Goal: Contribute content: Contribute content

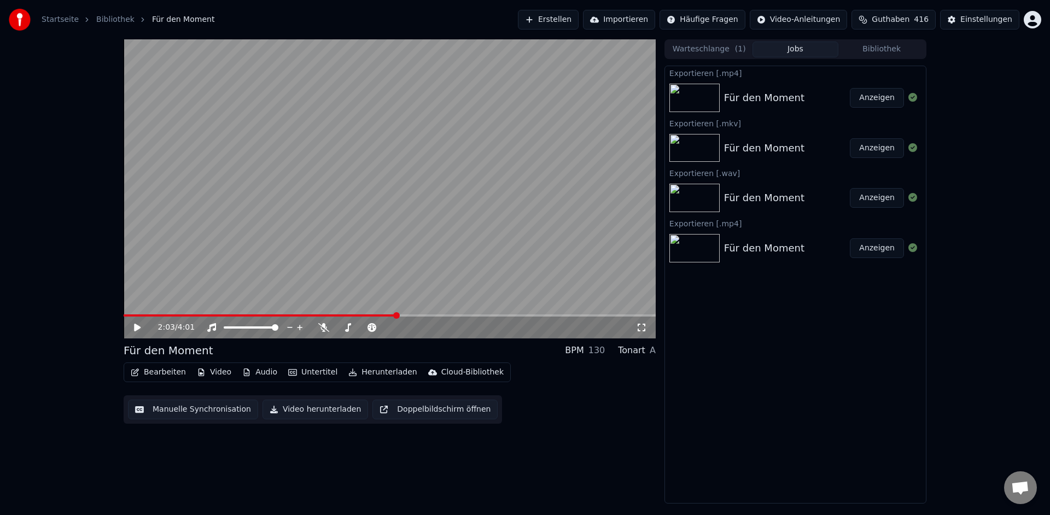
click at [561, 21] on button "Erstellen" at bounding box center [548, 20] width 61 height 20
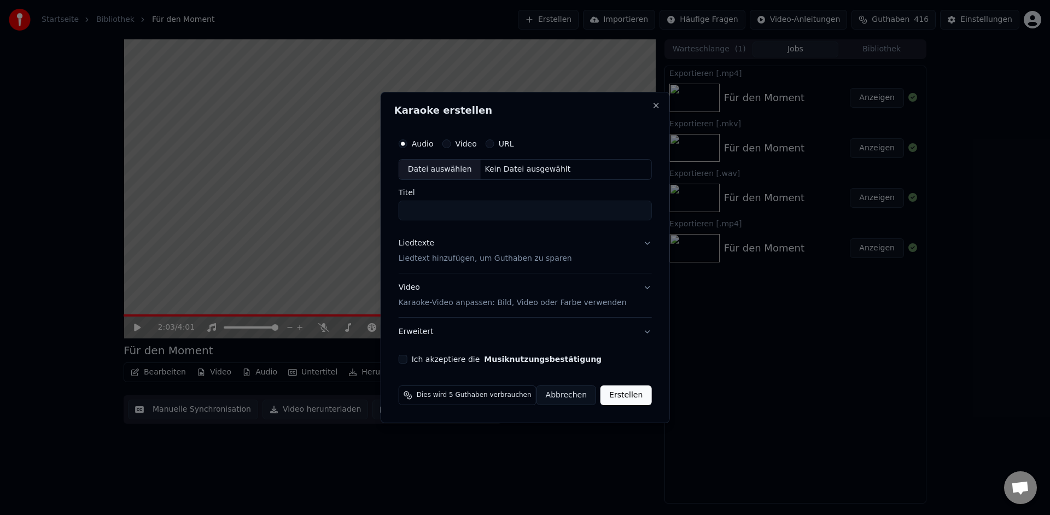
click at [444, 171] on div "Datei auswählen" at bounding box center [439, 170] width 81 height 20
type input "**********"
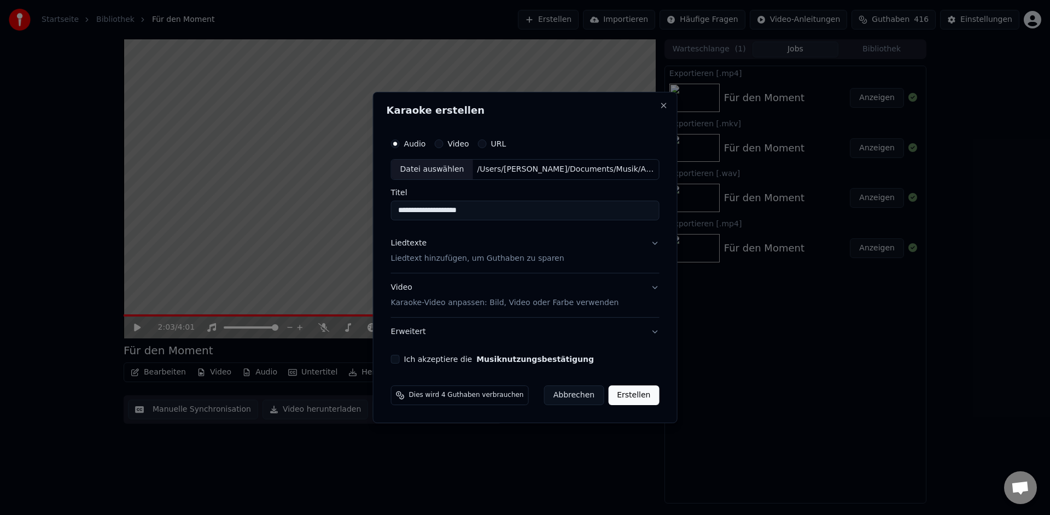
click at [453, 262] on p "Liedtext hinzufügen, um Guthaben zu sparen" at bounding box center [477, 258] width 173 height 11
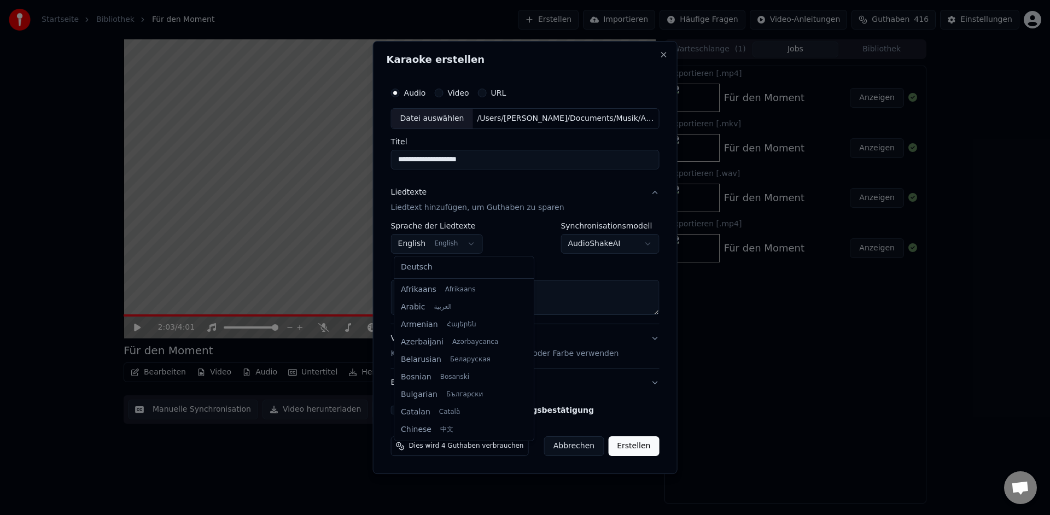
click at [414, 244] on body "**********" at bounding box center [525, 257] width 1050 height 515
select select "**"
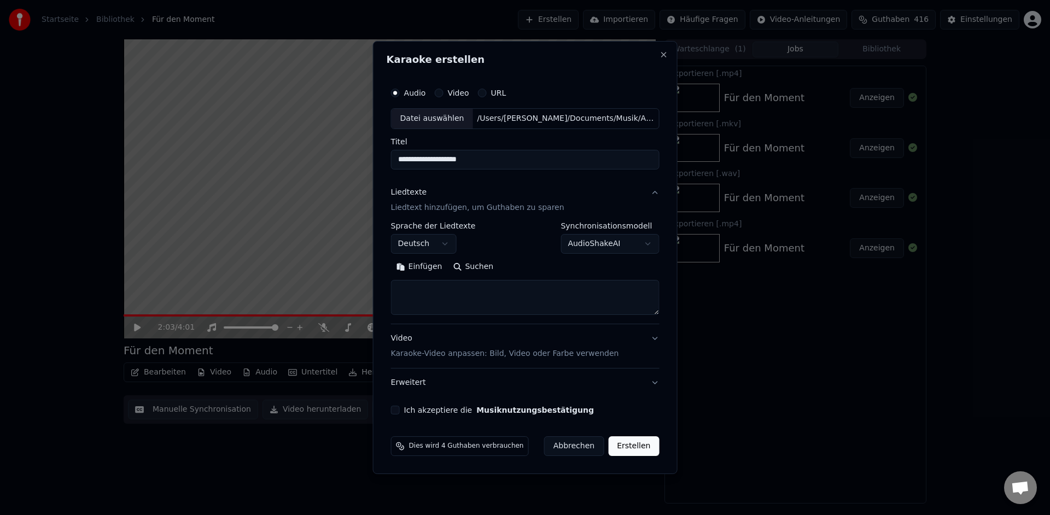
click at [423, 286] on textarea at bounding box center [525, 297] width 268 height 35
paste textarea "**********"
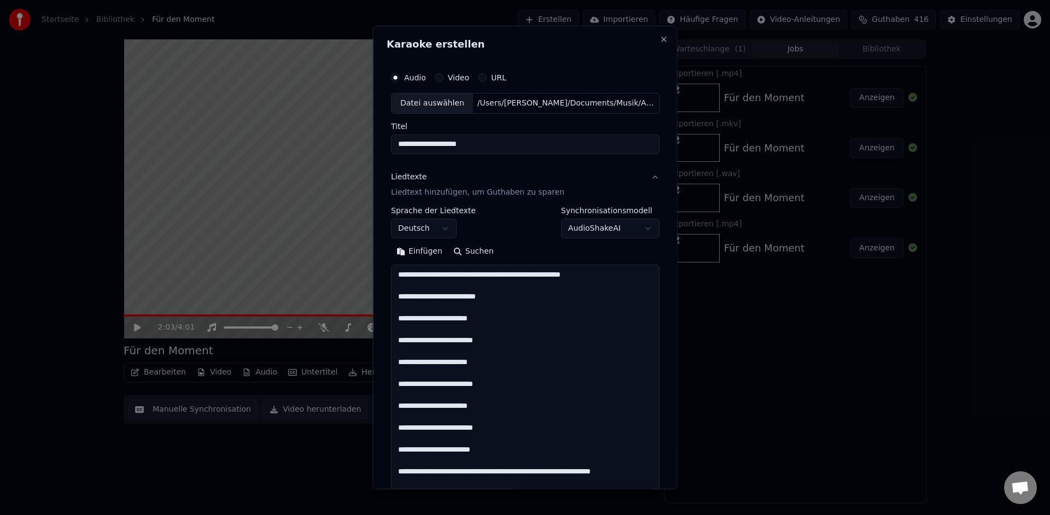
scroll to position [909, 0]
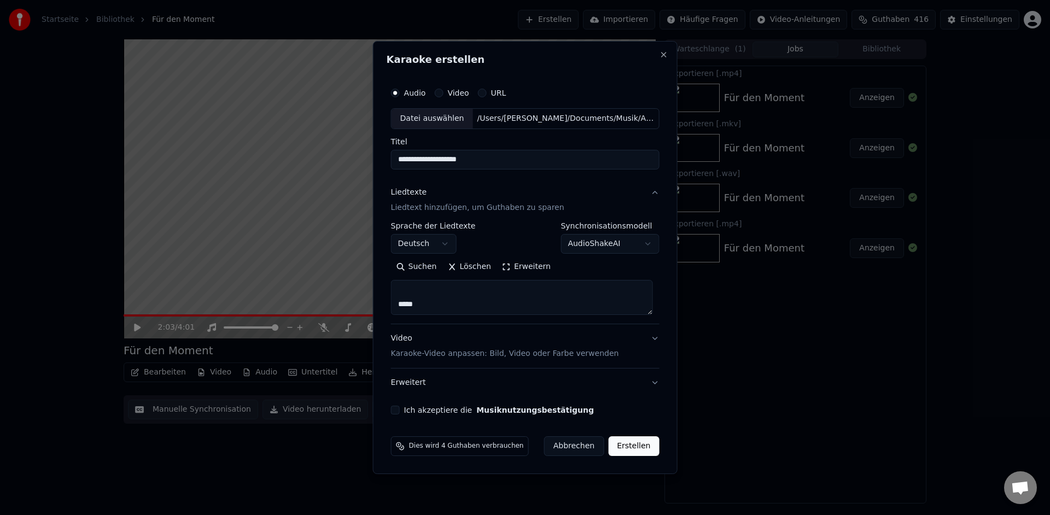
drag, startPoint x: 438, startPoint y: 302, endPoint x: 396, endPoint y: 302, distance: 41.6
click at [396, 302] on textarea at bounding box center [522, 297] width 262 height 35
drag, startPoint x: 430, startPoint y: 292, endPoint x: 497, endPoint y: 291, distance: 66.7
click at [497, 291] on textarea at bounding box center [522, 297] width 262 height 35
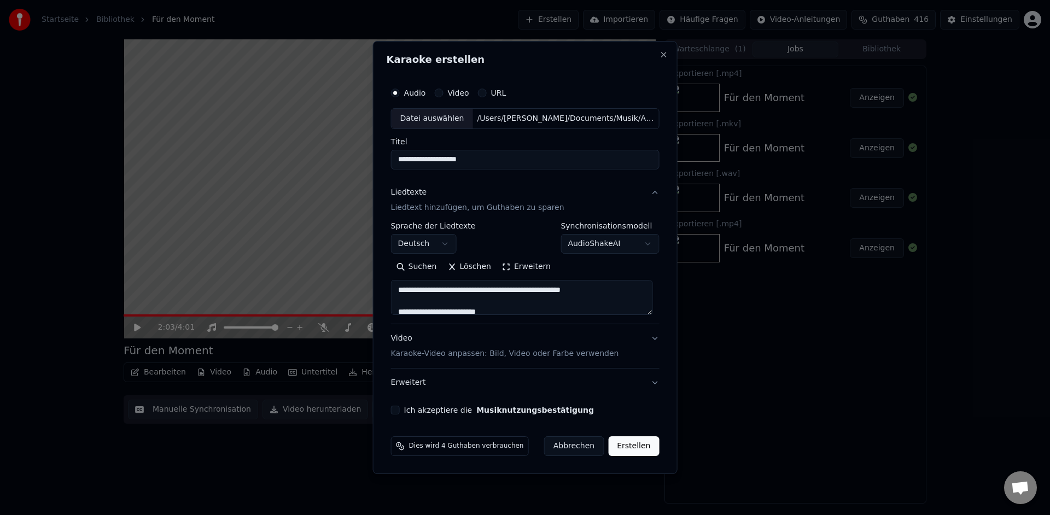
drag, startPoint x: 430, startPoint y: 291, endPoint x: 582, endPoint y: 291, distance: 152.0
click at [582, 291] on textarea at bounding box center [522, 297] width 262 height 35
drag, startPoint x: 608, startPoint y: 291, endPoint x: 432, endPoint y: 299, distance: 176.2
click at [430, 294] on textarea at bounding box center [522, 297] width 262 height 35
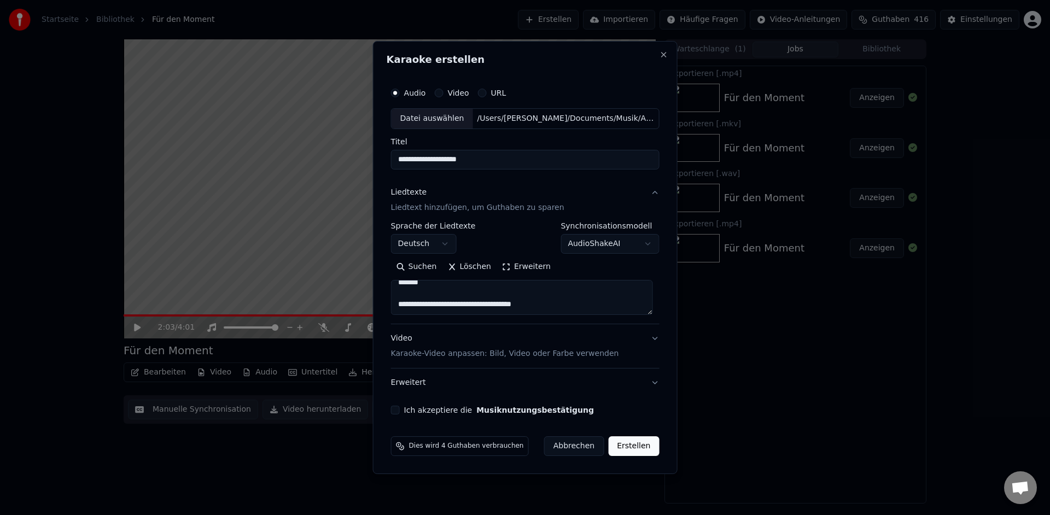
type textarea "**********"
click at [399, 414] on div "**********" at bounding box center [525, 248] width 277 height 341
click at [400, 412] on button "Ich akzeptiere die Musiknutzungsbestätigung" at bounding box center [395, 410] width 9 height 9
click at [653, 384] on button "Erweitert" at bounding box center [525, 382] width 268 height 28
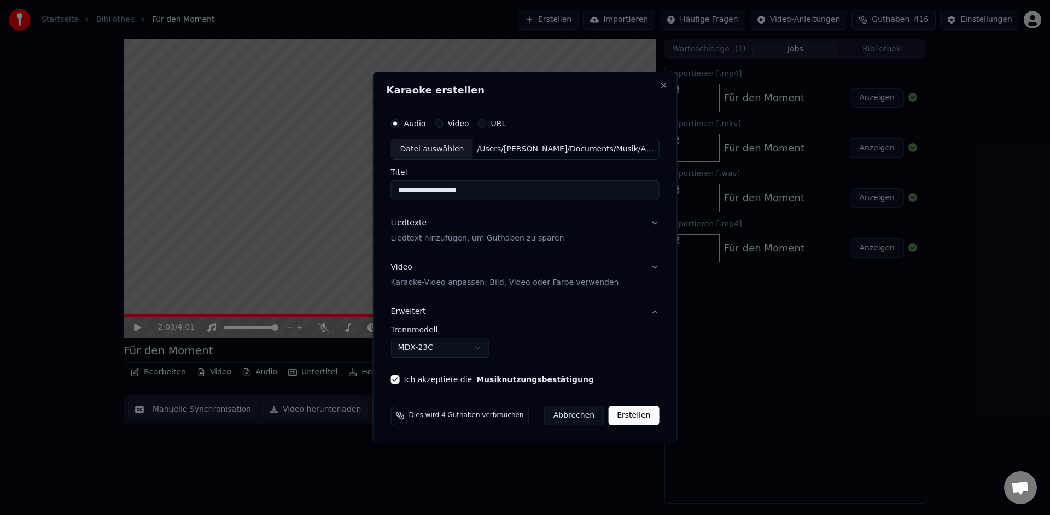
click at [481, 352] on body "**********" at bounding box center [525, 257] width 1050 height 515
click at [625, 416] on button "Erstellen" at bounding box center [633, 416] width 51 height 20
select select "******"
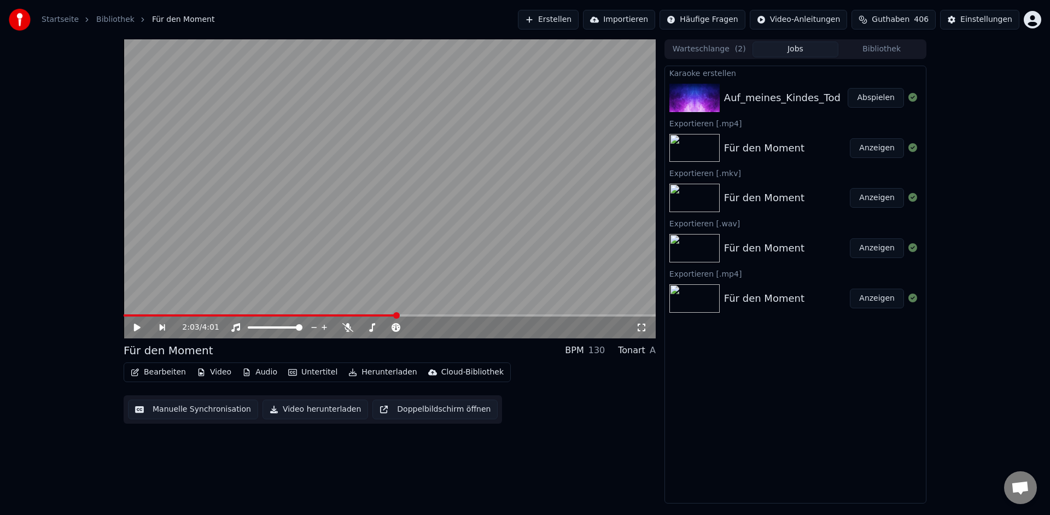
click at [868, 101] on button "Abspielen" at bounding box center [875, 98] width 56 height 20
click at [319, 329] on icon at bounding box center [323, 327] width 11 height 9
click at [385, 327] on span at bounding box center [387, 327] width 7 height 7
click at [138, 329] on icon at bounding box center [136, 327] width 5 height 7
click at [350, 327] on icon at bounding box center [347, 327] width 11 height 9
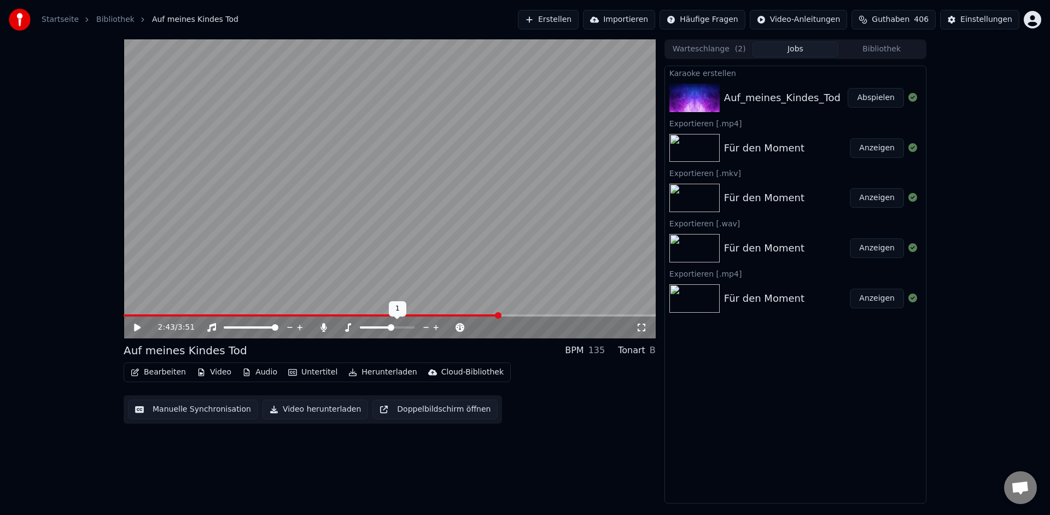
click at [392, 325] on span at bounding box center [391, 327] width 7 height 7
click at [137, 326] on icon at bounding box center [137, 328] width 7 height 8
click at [423, 315] on span at bounding box center [273, 315] width 299 height 2
click at [235, 317] on div "2:19 / 3:51" at bounding box center [390, 328] width 532 height 22
click at [258, 312] on span at bounding box center [261, 315] width 7 height 7
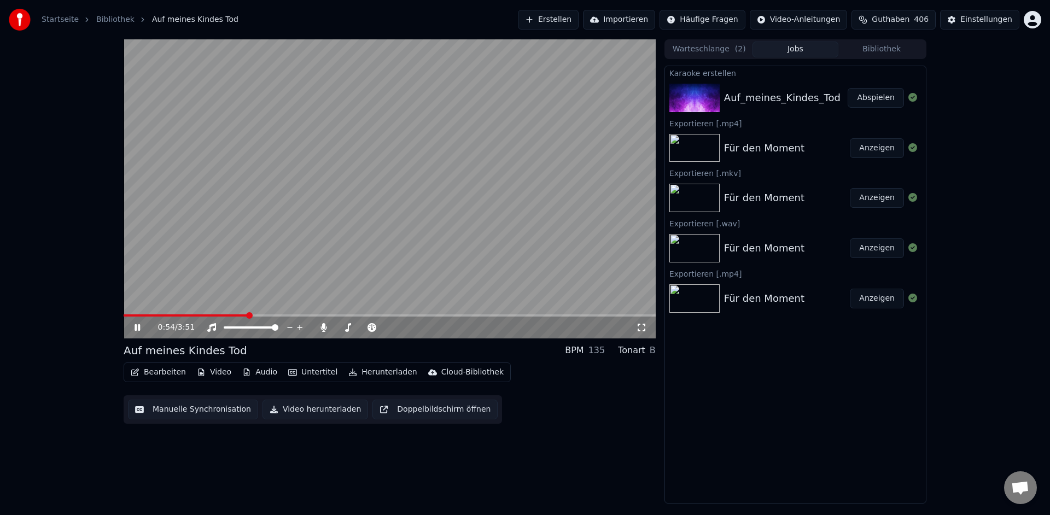
click at [248, 314] on span at bounding box center [249, 315] width 7 height 7
click at [347, 331] on icon at bounding box center [348, 327] width 6 height 9
click at [391, 324] on span at bounding box center [391, 327] width 7 height 7
click at [138, 326] on icon at bounding box center [136, 327] width 5 height 7
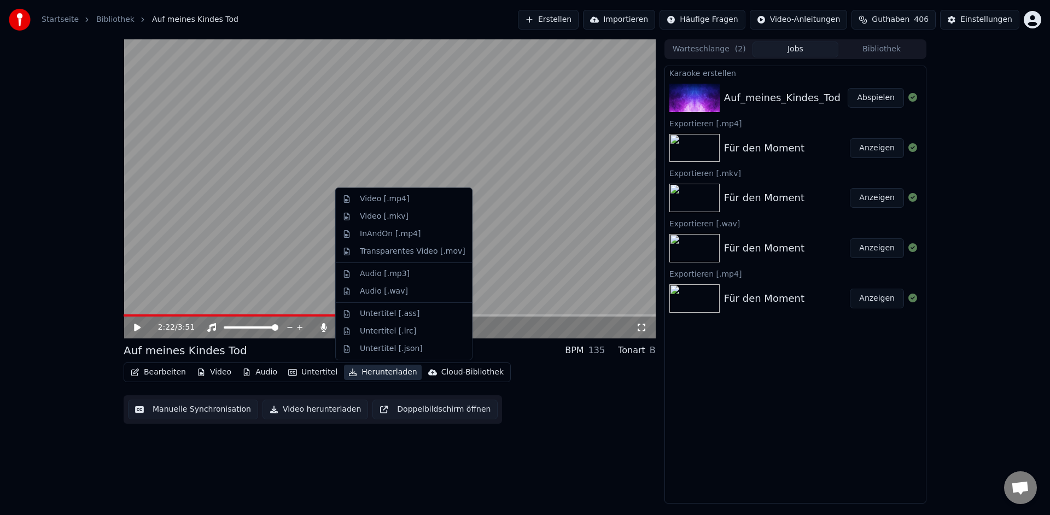
click at [371, 372] on button "Herunterladen" at bounding box center [382, 372] width 77 height 15
click at [377, 220] on div "Video [.mkv]" at bounding box center [384, 216] width 49 height 11
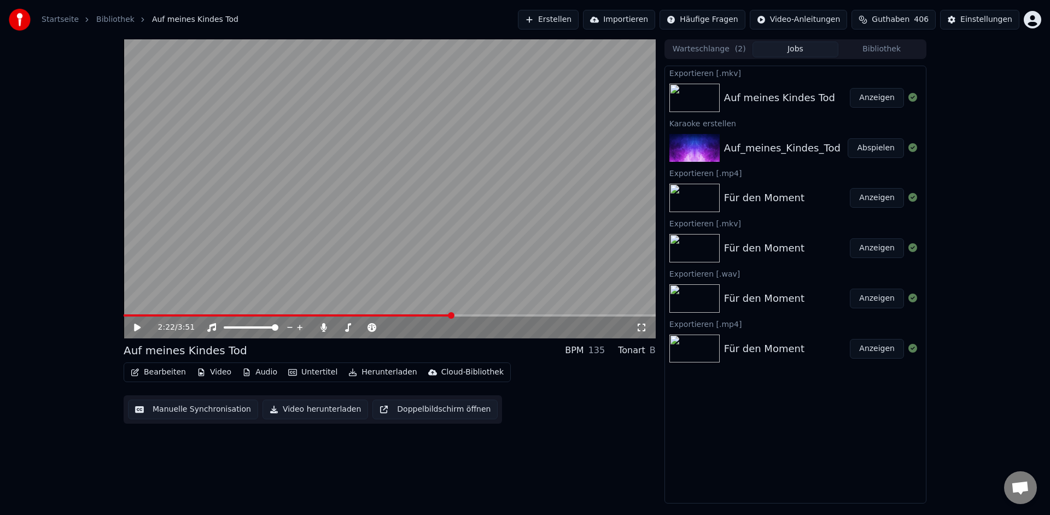
click at [373, 373] on button "Herunterladen" at bounding box center [382, 372] width 77 height 15
